Goal: Task Accomplishment & Management: Complete application form

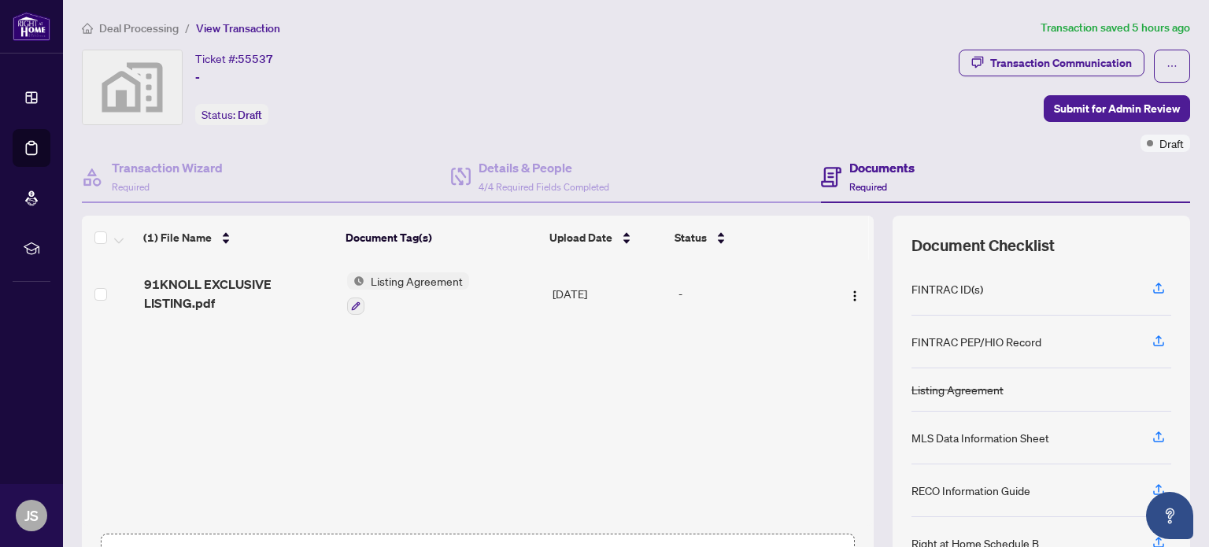
scroll to position [110, 0]
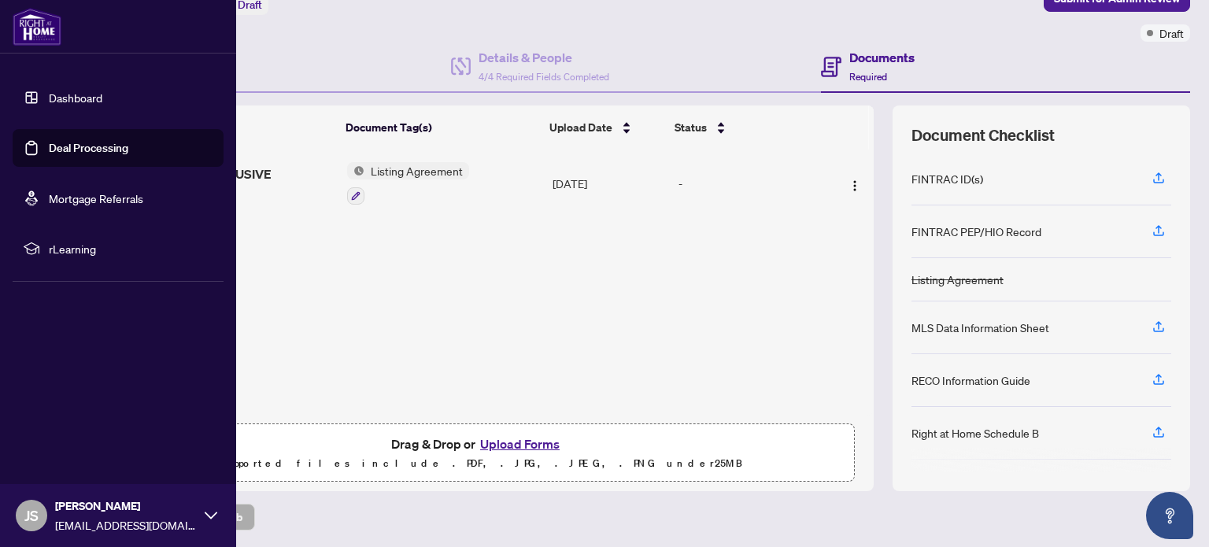
click at [49, 94] on link "Dashboard" at bounding box center [76, 98] width 54 height 14
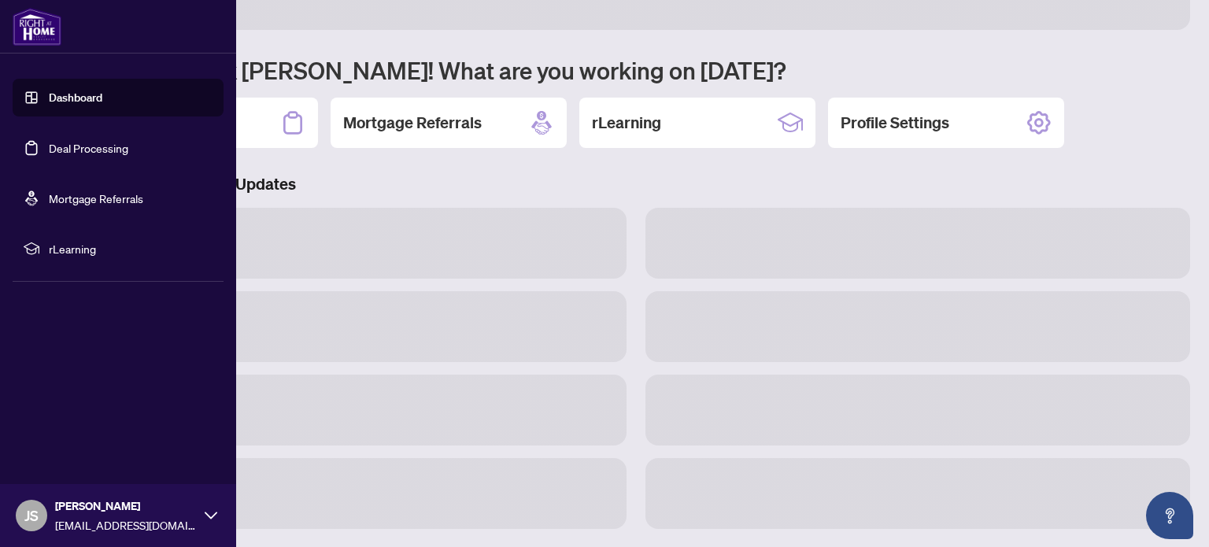
scroll to position [109, 0]
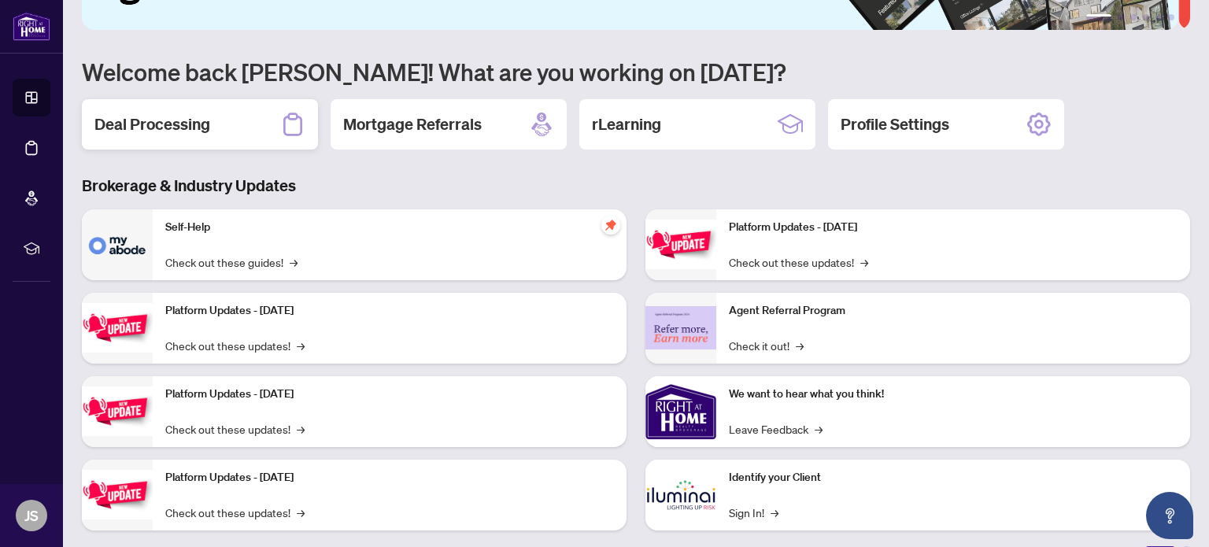
click at [197, 125] on h2 "Deal Processing" at bounding box center [152, 124] width 116 height 22
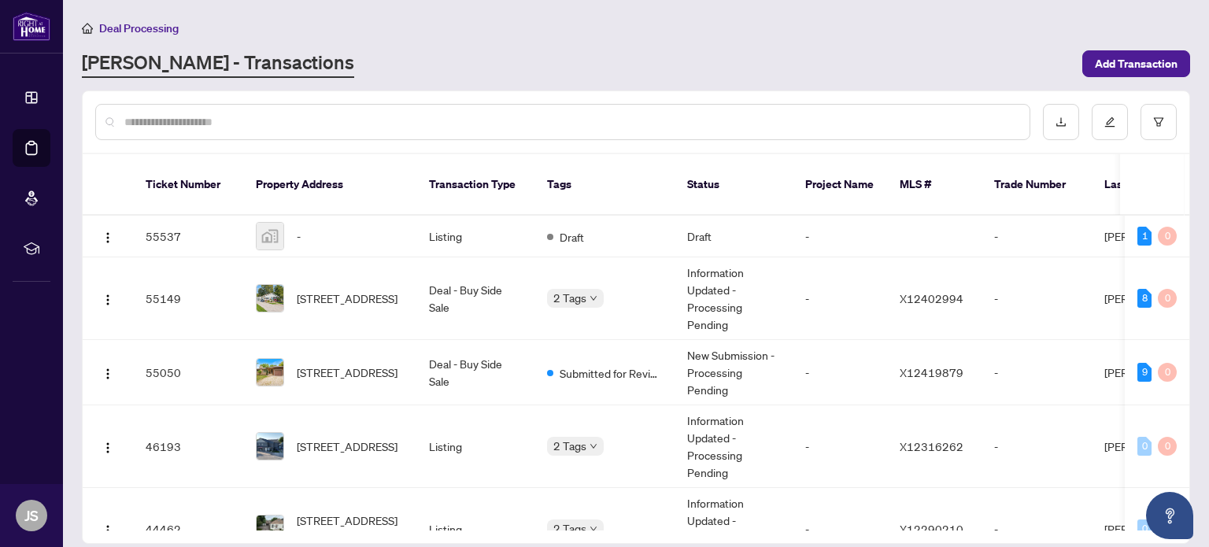
drag, startPoint x: 1190, startPoint y: 232, endPoint x: 1191, endPoint y: 270, distance: 37.8
click at [1191, 270] on main "Deal Processing [PERSON_NAME] - Transactions Add Transaction Ticket Number Prop…" at bounding box center [636, 273] width 1146 height 547
click at [1149, 165] on th at bounding box center [1152, 184] width 65 height 61
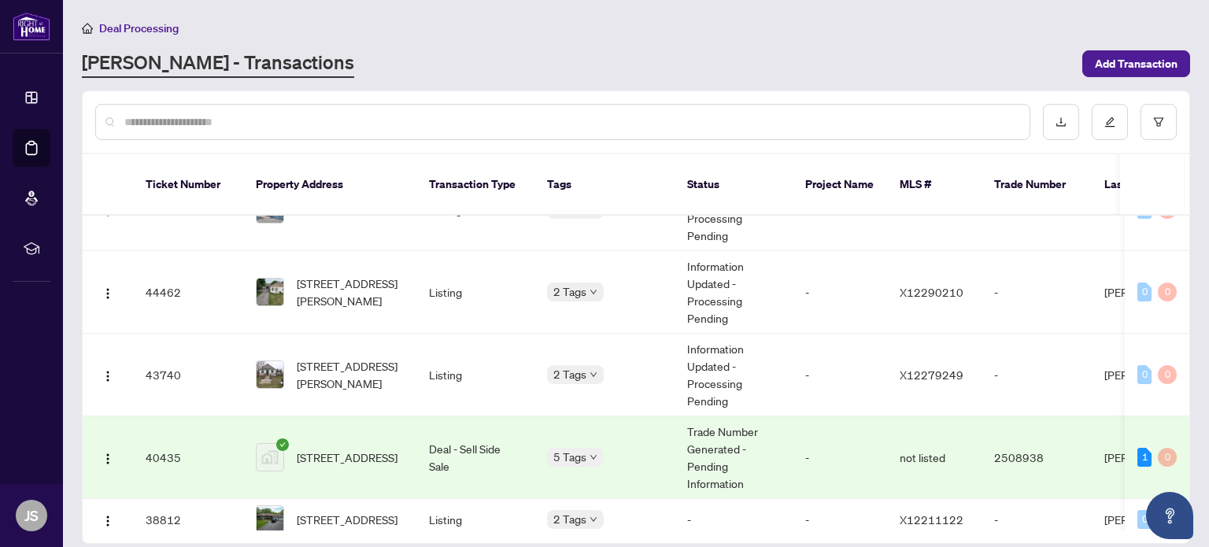
scroll to position [395, 0]
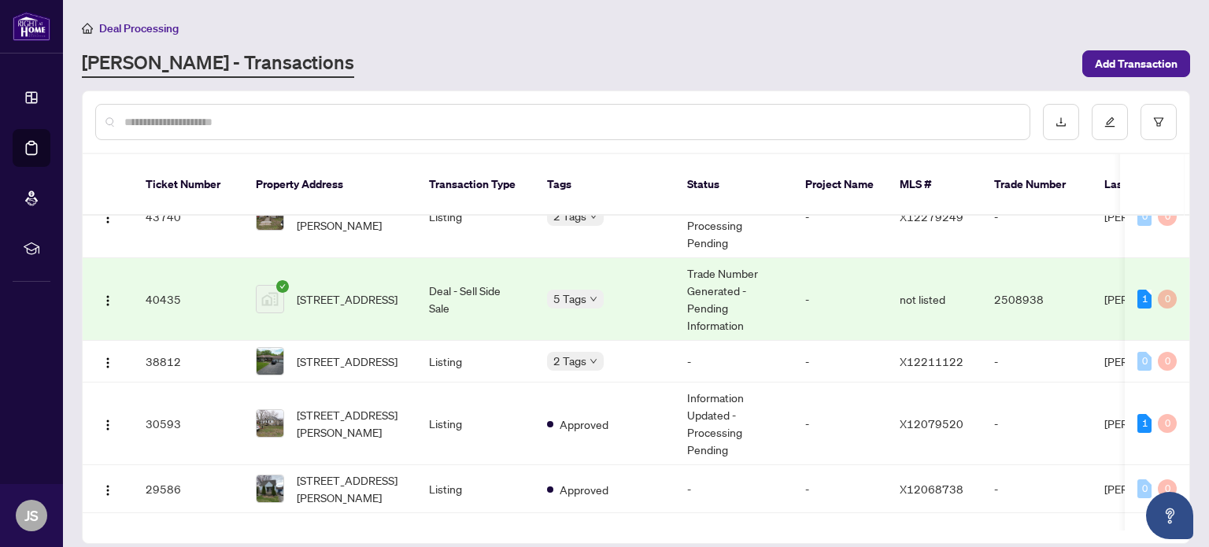
drag, startPoint x: 1190, startPoint y: 387, endPoint x: 1190, endPoint y: 428, distance: 40.9
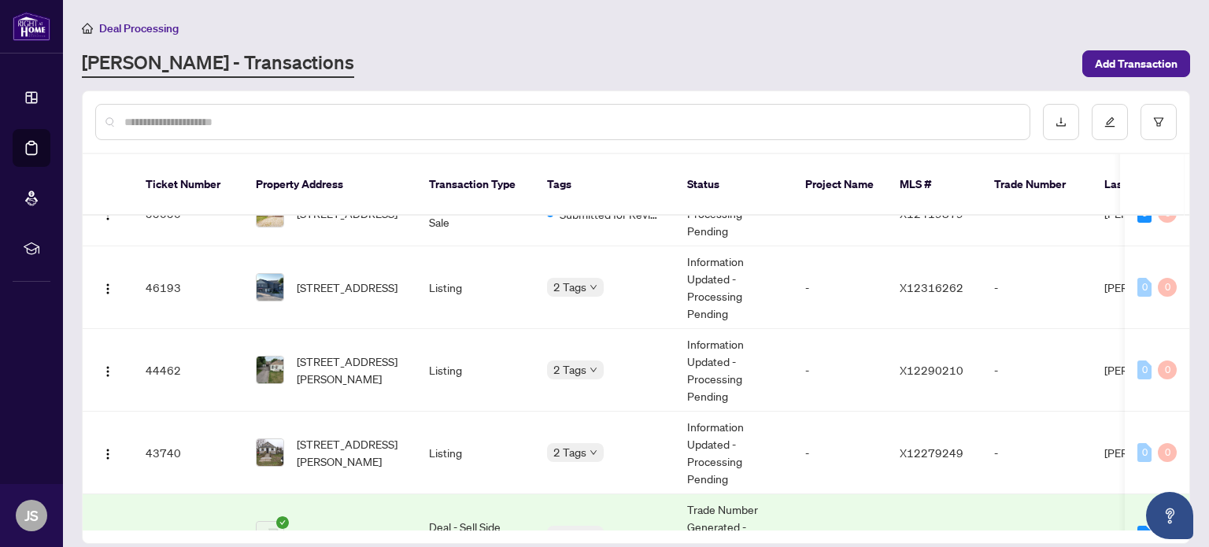
scroll to position [183, 0]
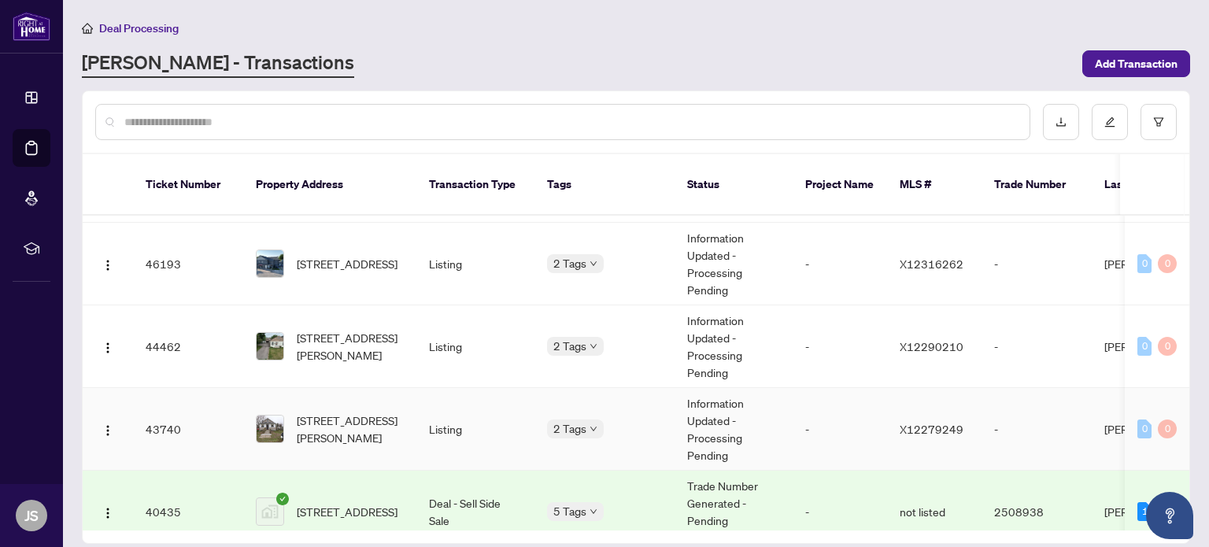
drag, startPoint x: 811, startPoint y: 413, endPoint x: 389, endPoint y: 415, distance: 421.8
click at [389, 415] on span "[STREET_ADDRESS][PERSON_NAME]" at bounding box center [350, 429] width 107 height 35
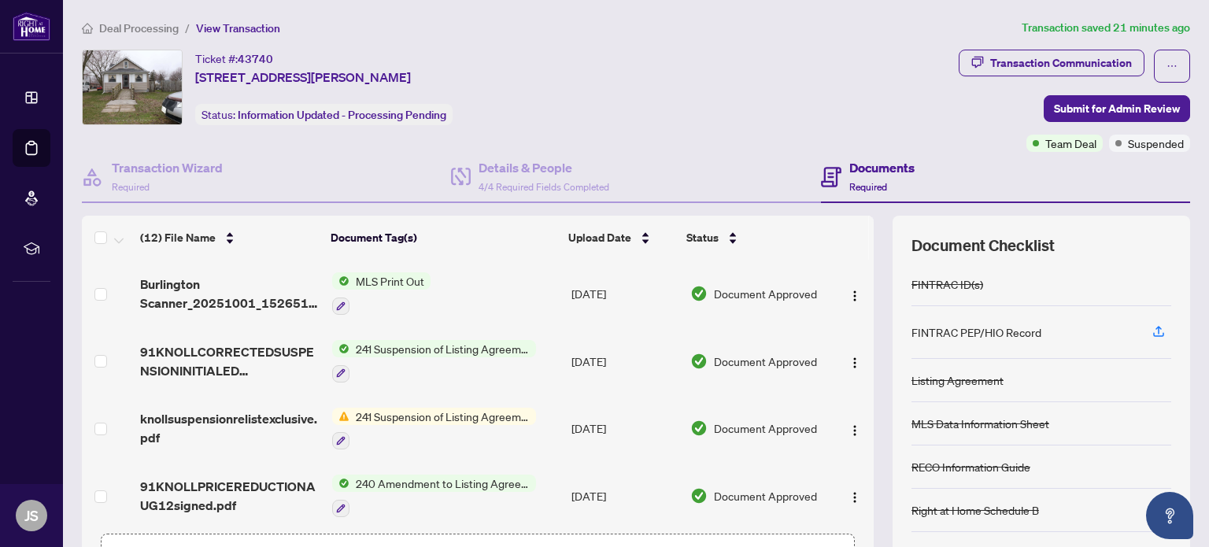
click at [438, 341] on span "241 Suspension of Listing Agreement - Authority to Offer for Sale" at bounding box center [442, 348] width 187 height 17
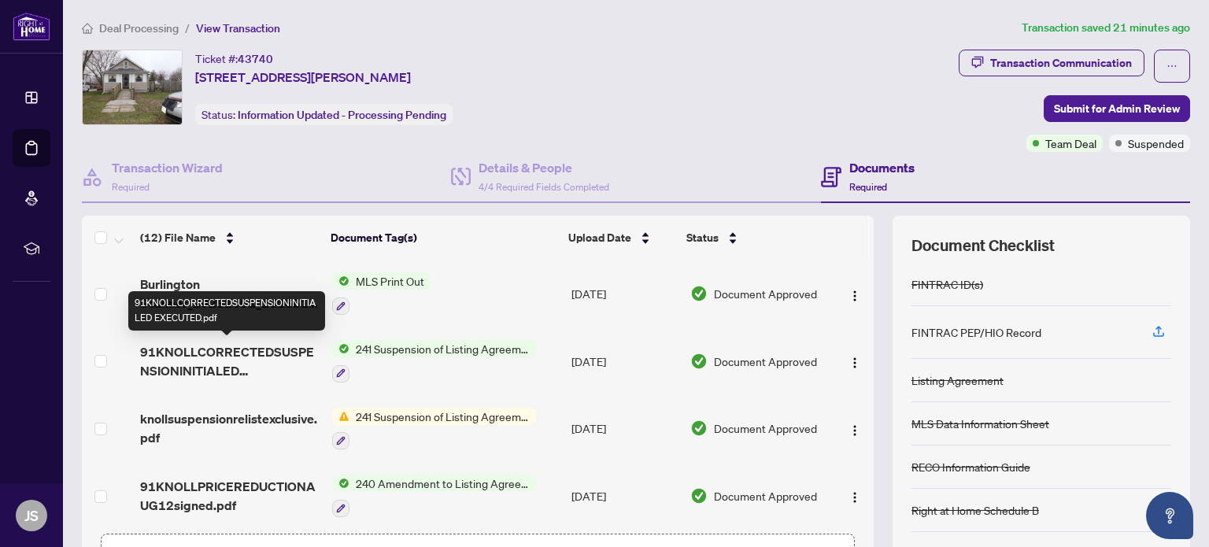
click at [256, 349] on span "91KNOLLCORRECTEDSUSPENSIONINITIALED EXECUTED.pdf" at bounding box center [229, 361] width 179 height 38
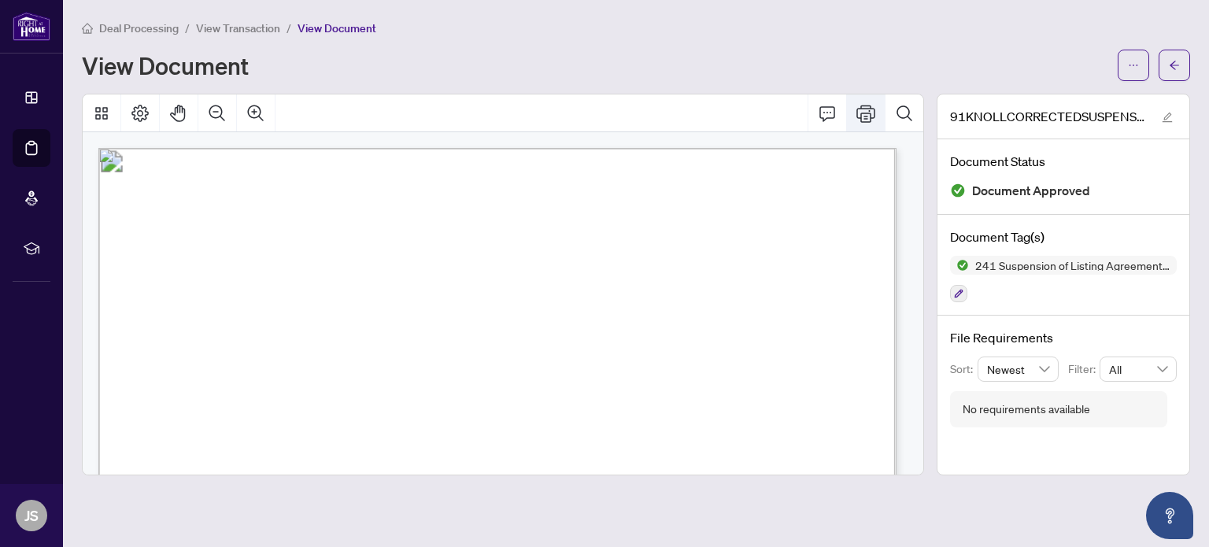
click at [870, 113] on icon "Print" at bounding box center [865, 113] width 19 height 17
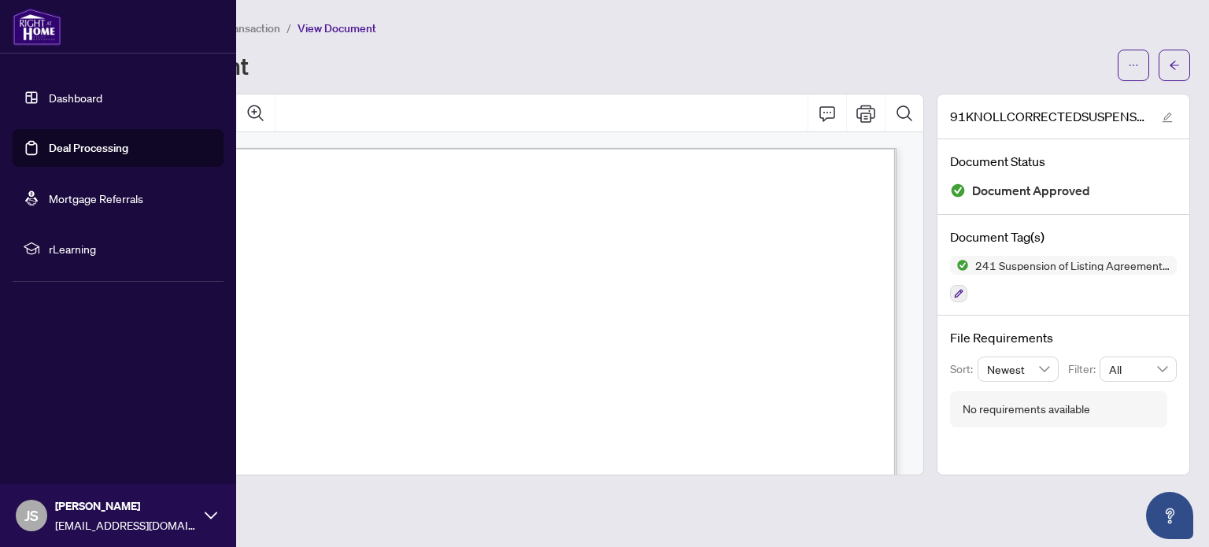
click at [81, 98] on link "Dashboard" at bounding box center [76, 98] width 54 height 14
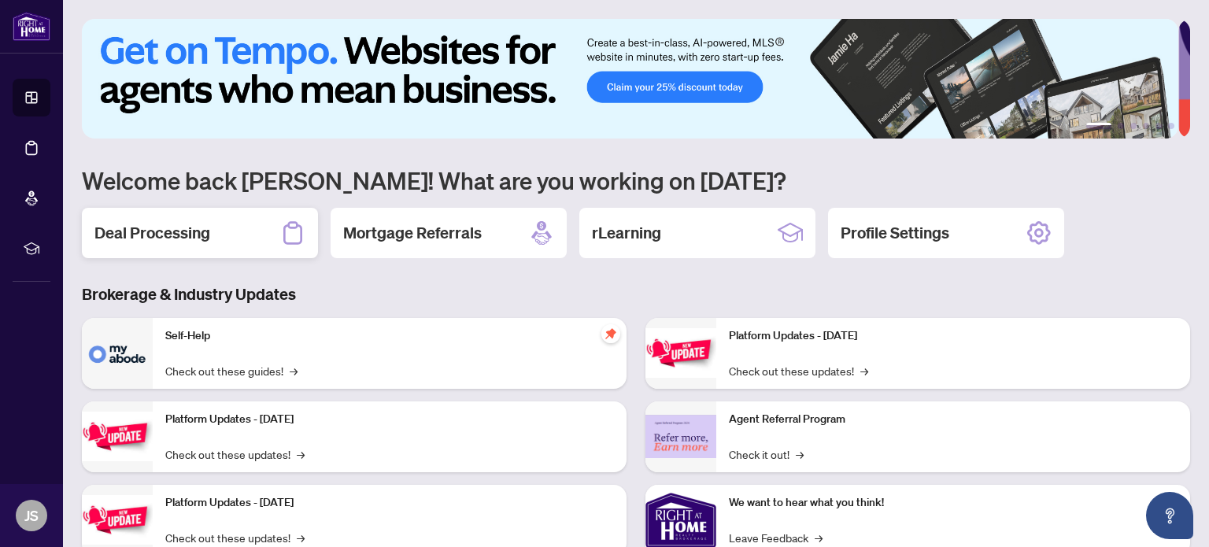
click at [215, 238] on div "Deal Processing" at bounding box center [200, 233] width 236 height 50
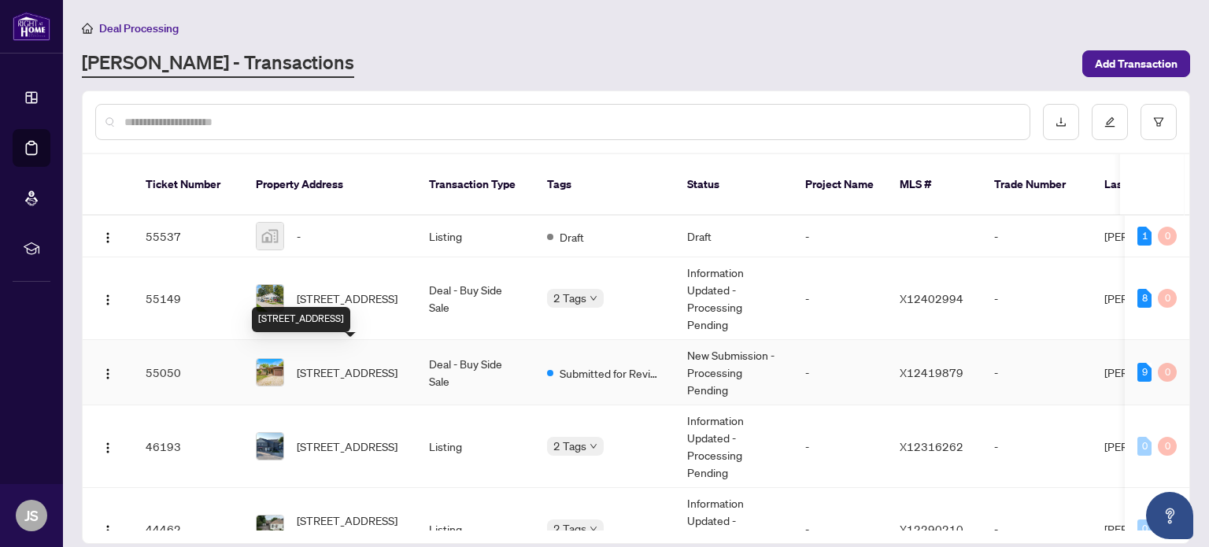
click at [362, 364] on span "[STREET_ADDRESS]" at bounding box center [347, 372] width 101 height 17
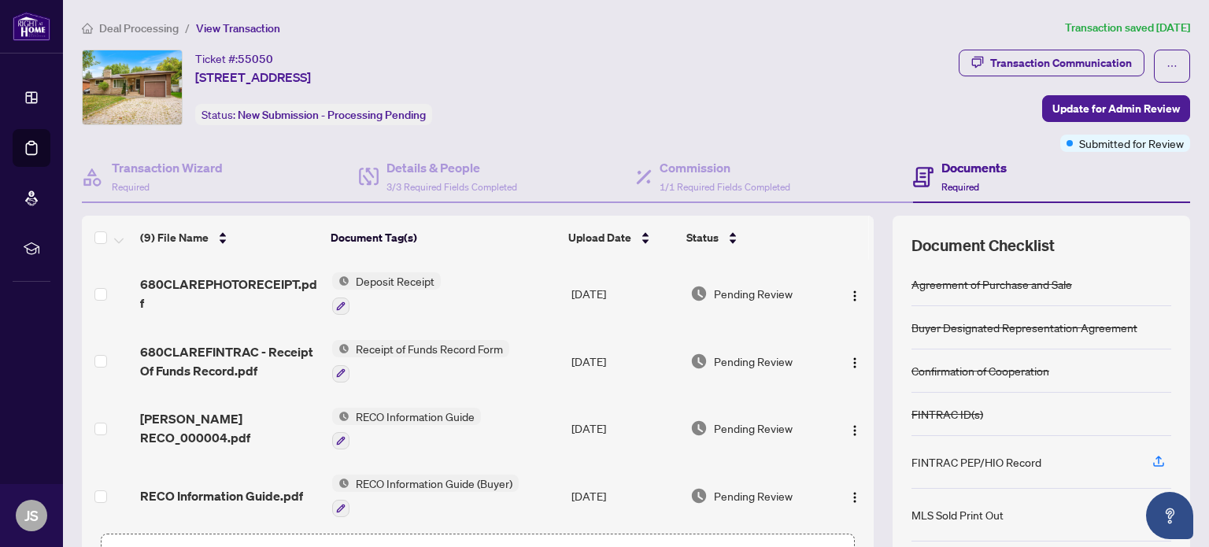
scroll to position [110, 0]
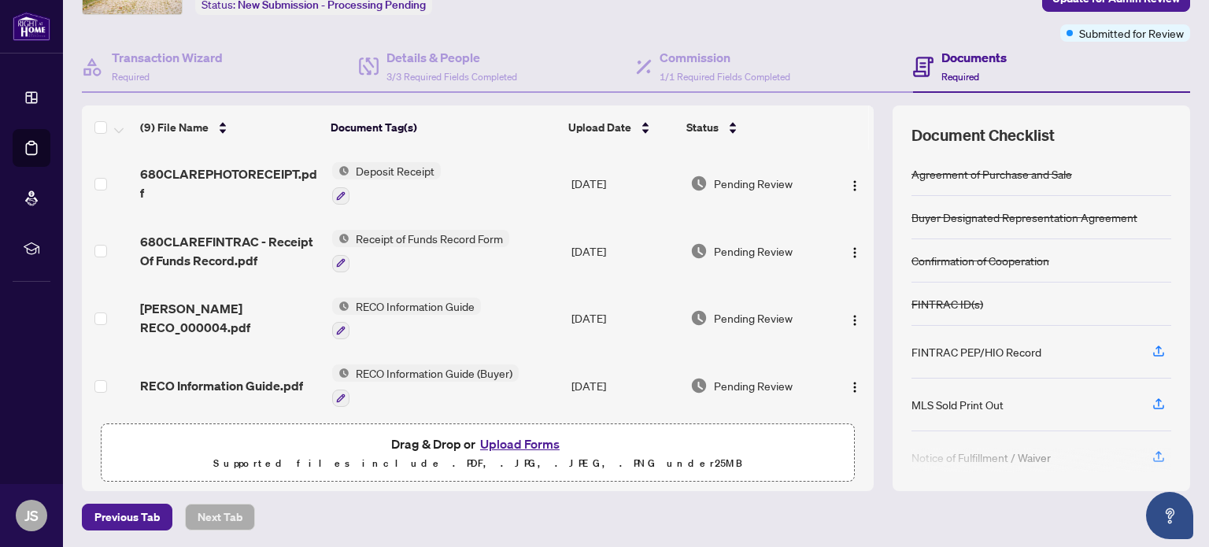
click at [534, 443] on button "Upload Forms" at bounding box center [519, 444] width 89 height 20
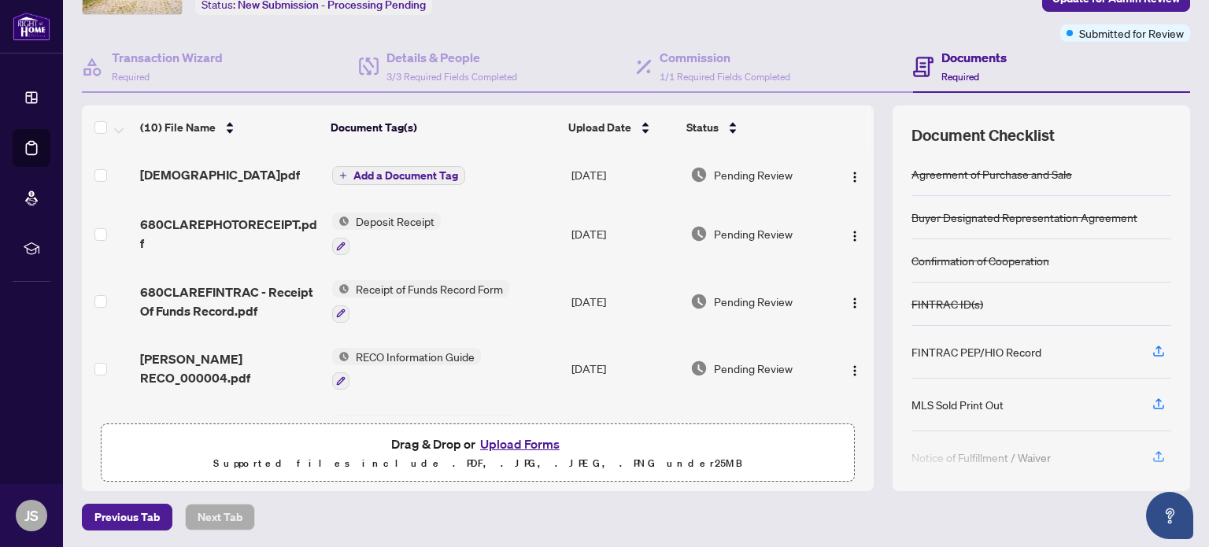
drag, startPoint x: 863, startPoint y: 233, endPoint x: 865, endPoint y: 255, distance: 22.2
click at [865, 255] on div "(10) File Name Document Tag(s) Upload Date Status CLARECONDITIONAMENDMENT.pdf A…" at bounding box center [636, 298] width 1108 height 386
click at [412, 181] on span "Add a Document Tag" at bounding box center [405, 175] width 105 height 11
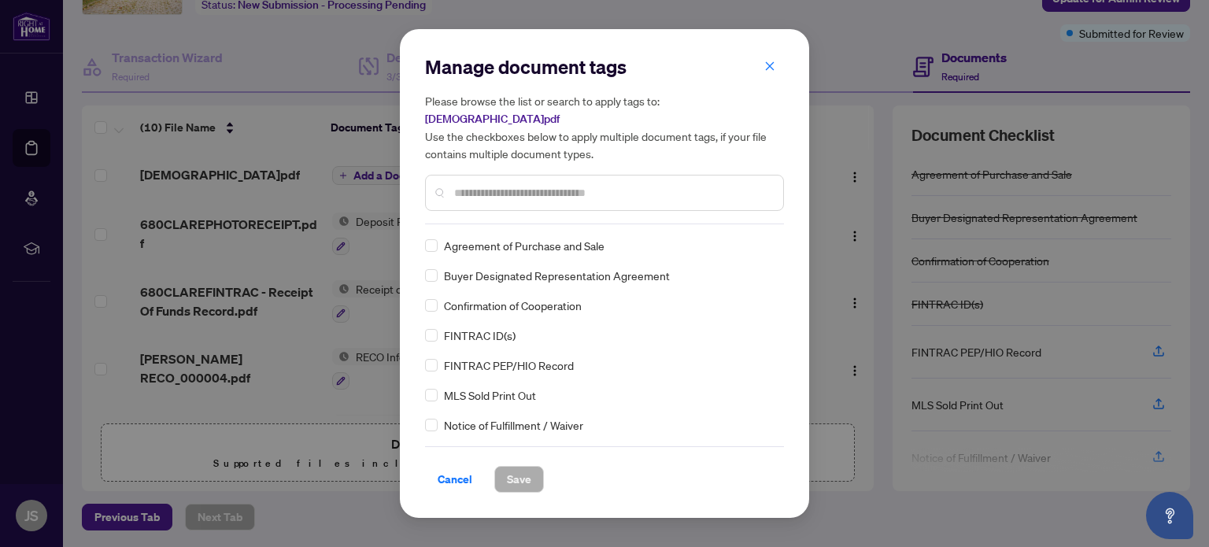
click at [494, 193] on input "text" at bounding box center [612, 192] width 316 height 17
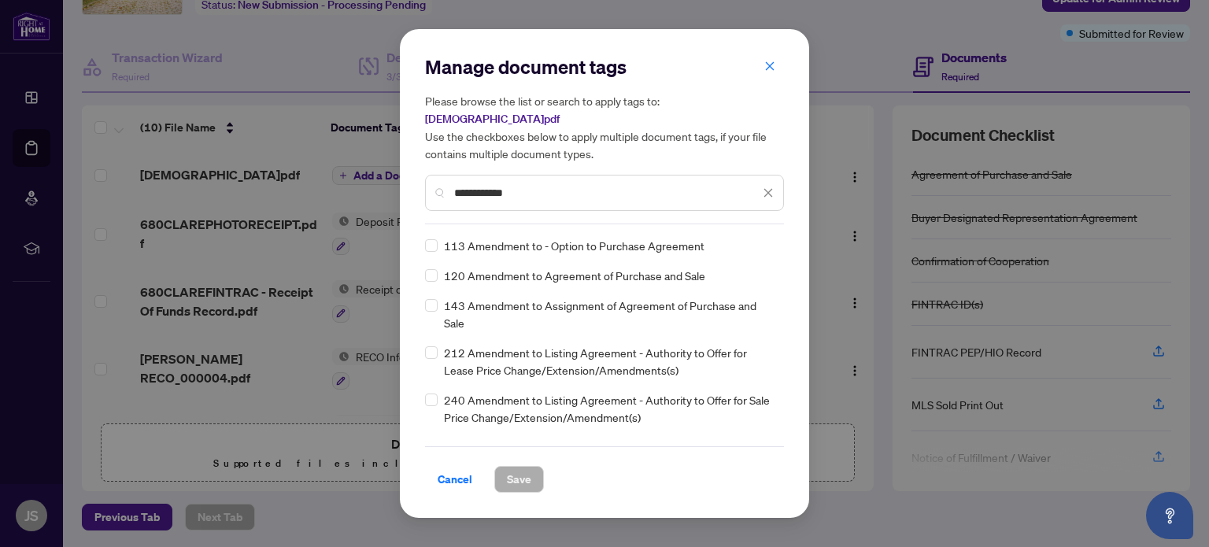
type input "**********"
click at [527, 476] on span "Save" at bounding box center [519, 479] width 24 height 25
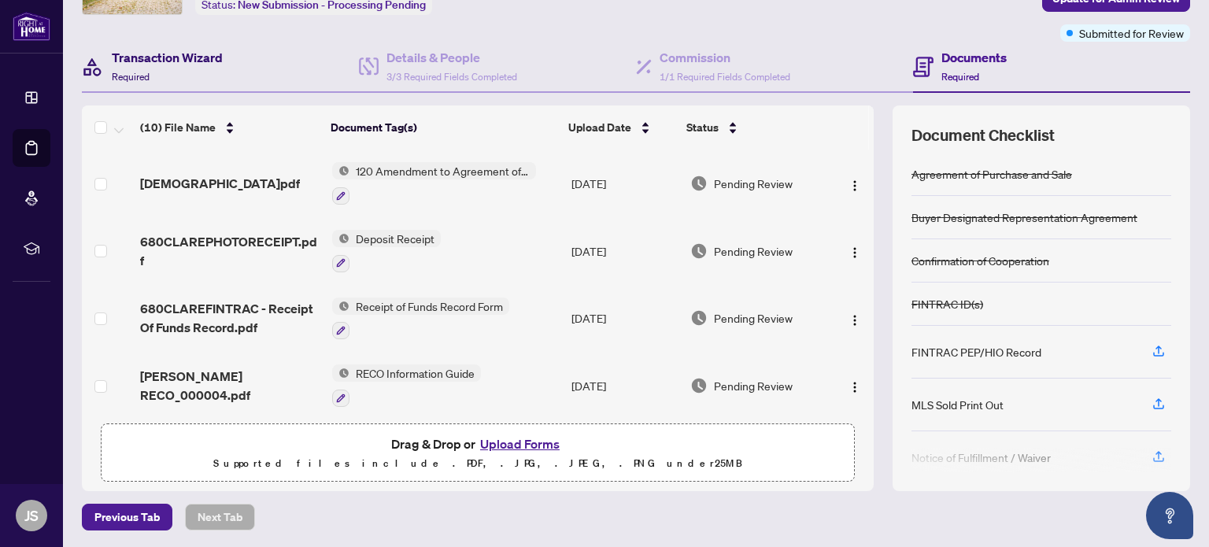
click at [154, 63] on h4 "Transaction Wizard" at bounding box center [167, 57] width 111 height 19
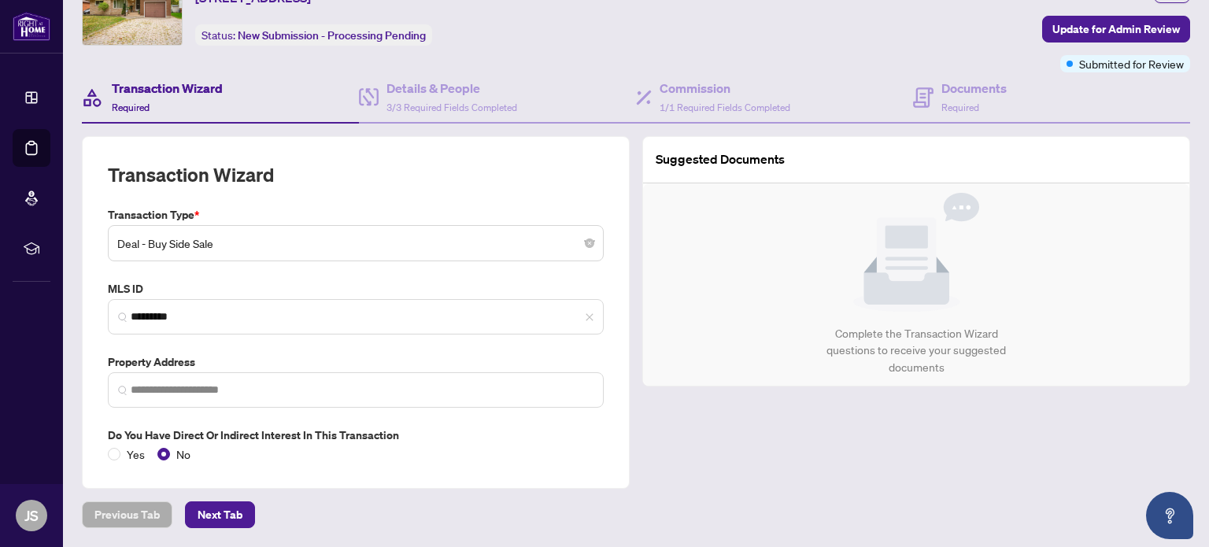
type input "**********"
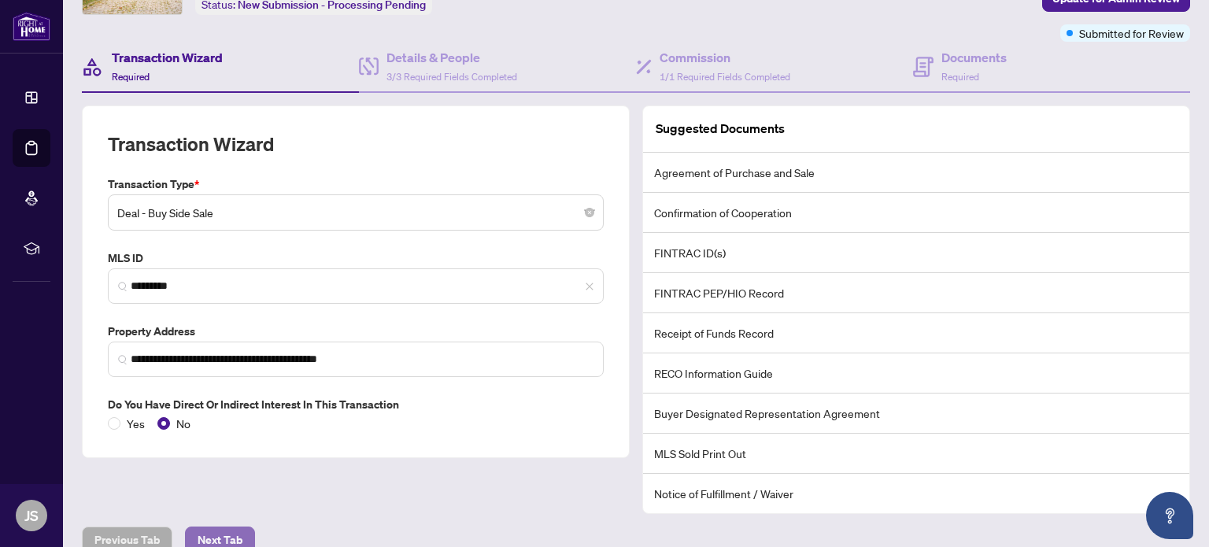
click at [228, 528] on span "Next Tab" at bounding box center [220, 539] width 45 height 25
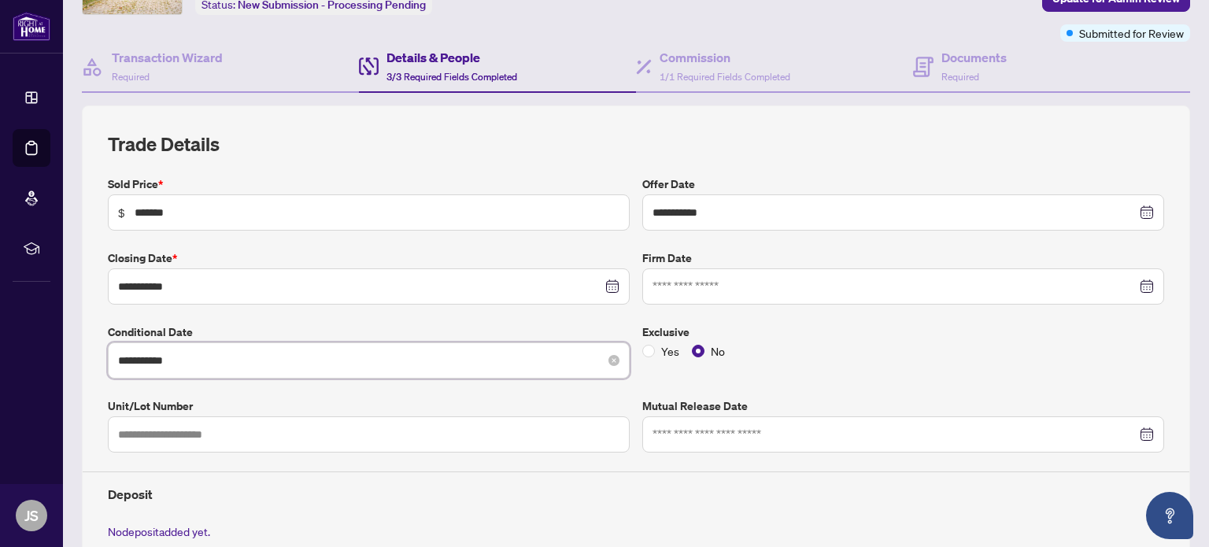
click at [150, 355] on input "**********" at bounding box center [360, 360] width 484 height 17
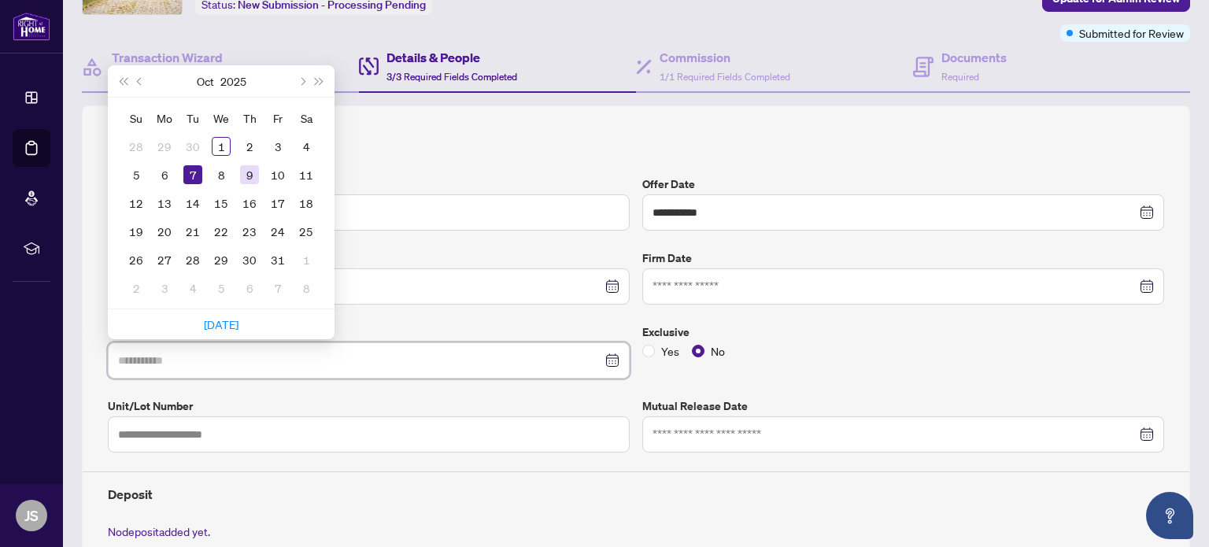
type input "**********"
click at [249, 168] on div "9" at bounding box center [249, 174] width 19 height 19
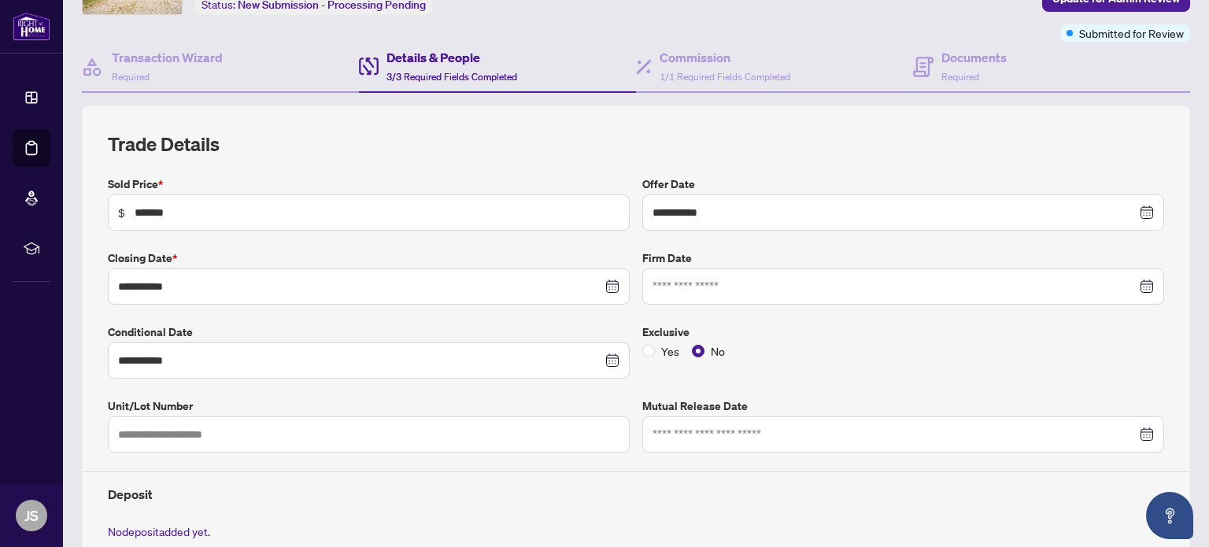
scroll to position [530, 0]
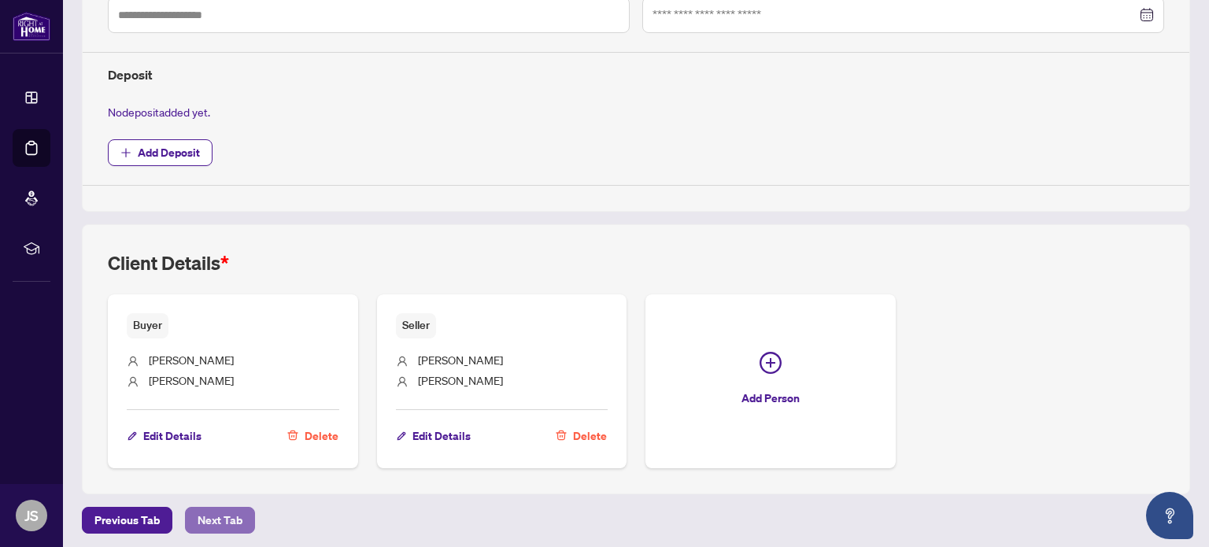
click at [212, 518] on span "Next Tab" at bounding box center [220, 520] width 45 height 25
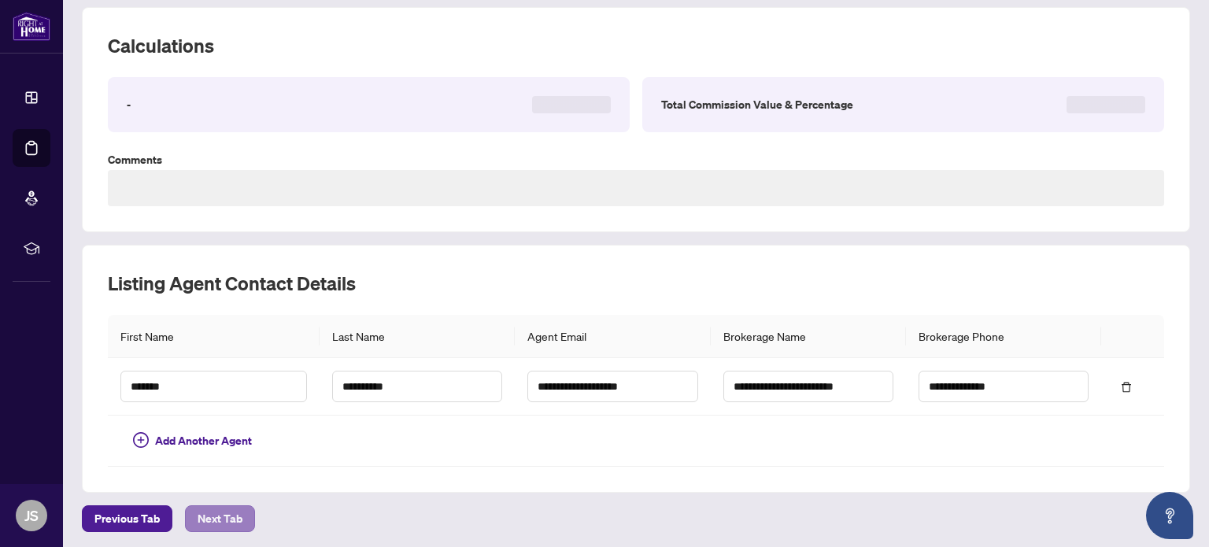
scroll to position [488, 0]
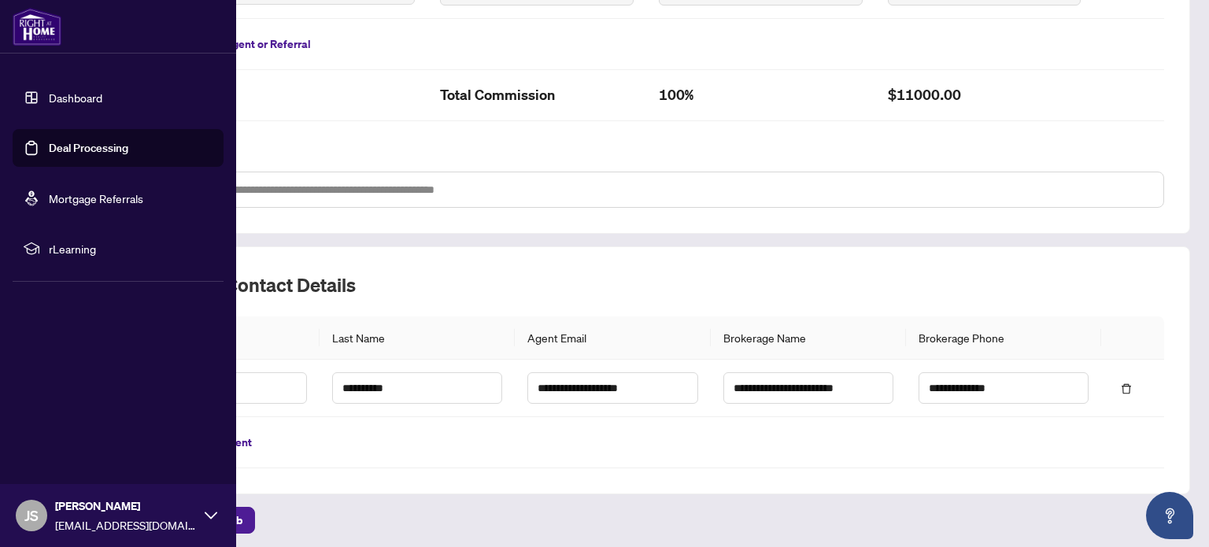
click at [76, 100] on link "Dashboard" at bounding box center [76, 98] width 54 height 14
